Goal: Task Accomplishment & Management: Use online tool/utility

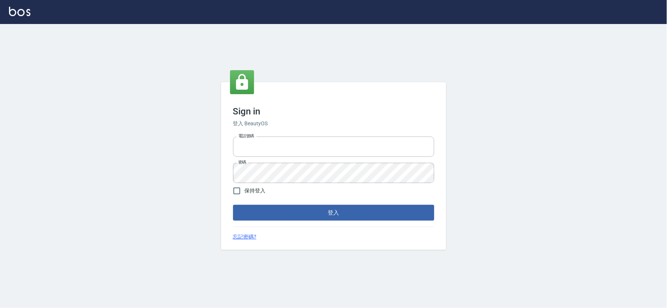
type input "034258365"
click at [306, 217] on button "登入" at bounding box center [333, 213] width 201 height 16
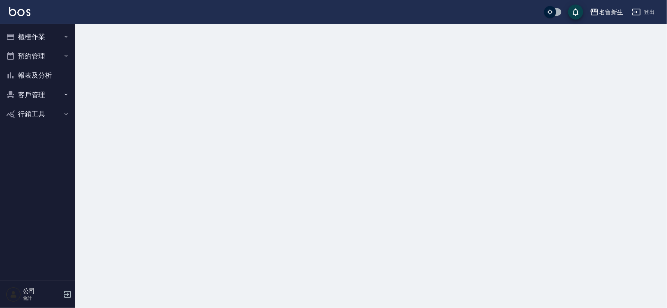
click at [32, 45] on button "櫃檯作業" at bounding box center [37, 37] width 69 height 20
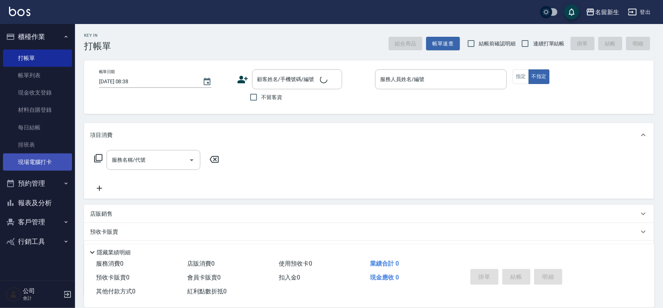
click at [42, 158] on link "現場電腦打卡" at bounding box center [37, 161] width 69 height 17
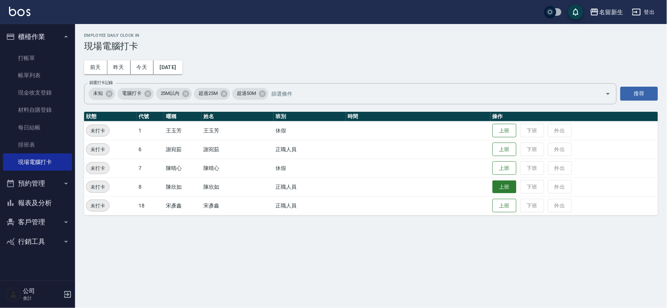
click at [507, 190] on button "上班" at bounding box center [504, 186] width 24 height 13
